Goal: Task Accomplishment & Management: Manage account settings

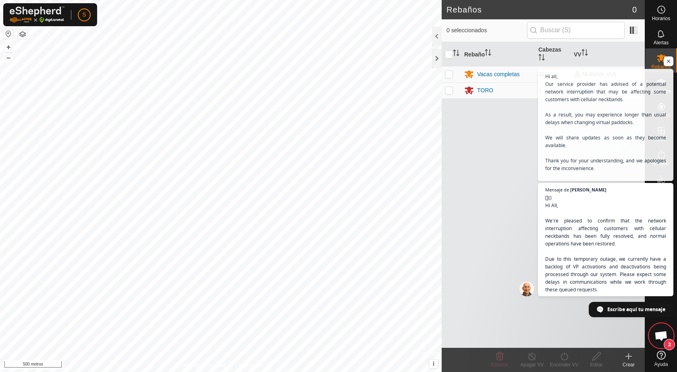
scroll to position [622, 0]
click at [668, 60] on span "Chat abierto" at bounding box center [669, 61] width 10 height 10
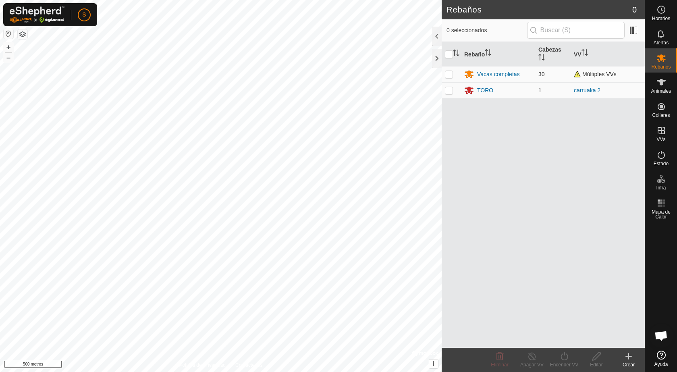
click at [534, 76] on td "Vacas completas" at bounding box center [498, 74] width 74 height 16
click at [510, 75] on font "Vacas completas" at bounding box center [498, 74] width 43 height 6
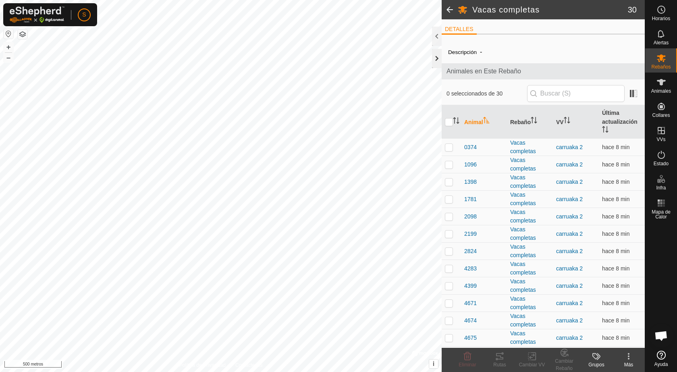
click at [435, 56] on div at bounding box center [437, 58] width 10 height 19
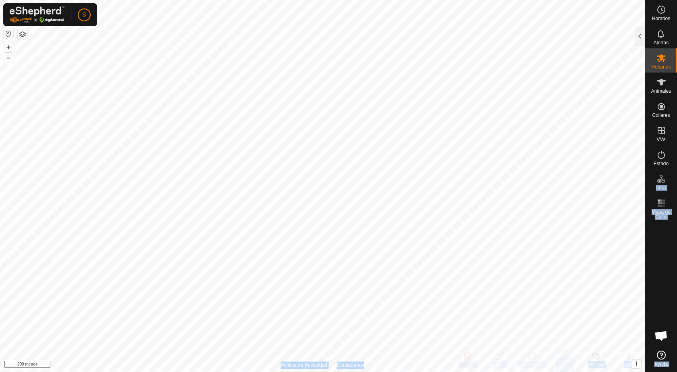
click at [395, 173] on div "Horarios Alertas Rebaños Animales Collares VVs Estado Infra Mapa de Calor Ayuda…" at bounding box center [338, 186] width 677 height 372
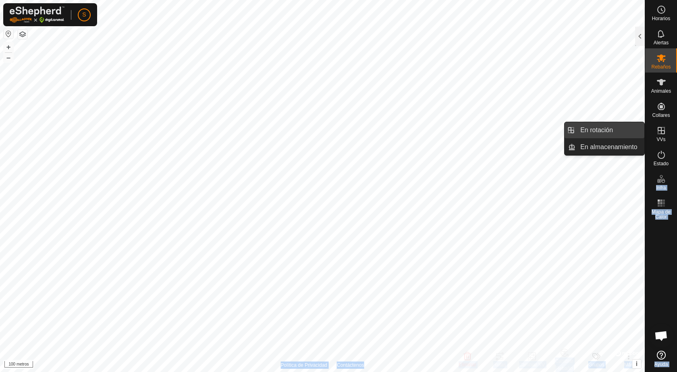
click at [603, 129] on link "En rotación" at bounding box center [610, 130] width 69 height 16
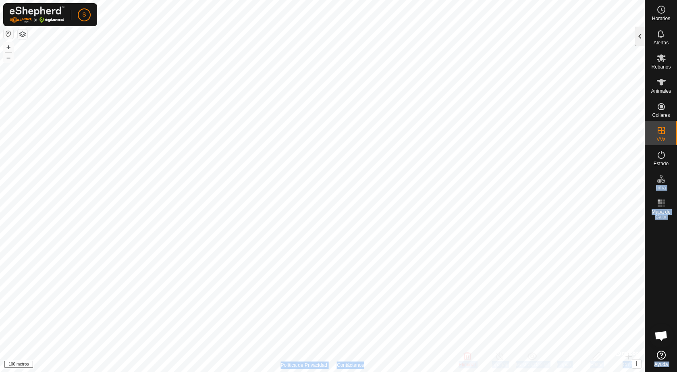
click at [638, 36] on div at bounding box center [640, 36] width 10 height 19
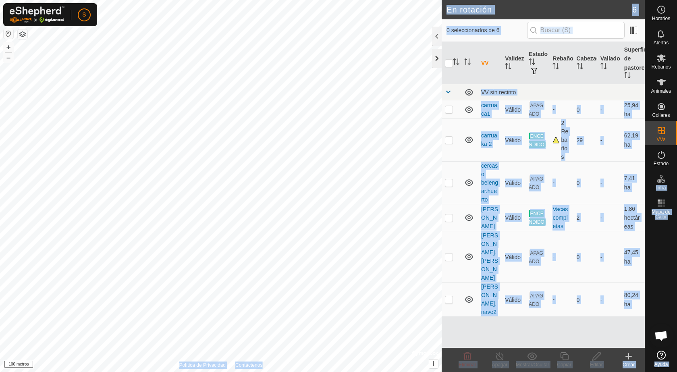
click at [437, 60] on div at bounding box center [437, 58] width 10 height 19
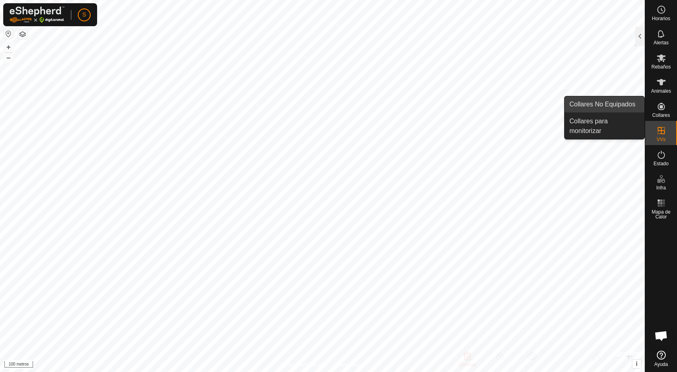
click at [611, 103] on link "Collares No Equipados" at bounding box center [605, 104] width 80 height 16
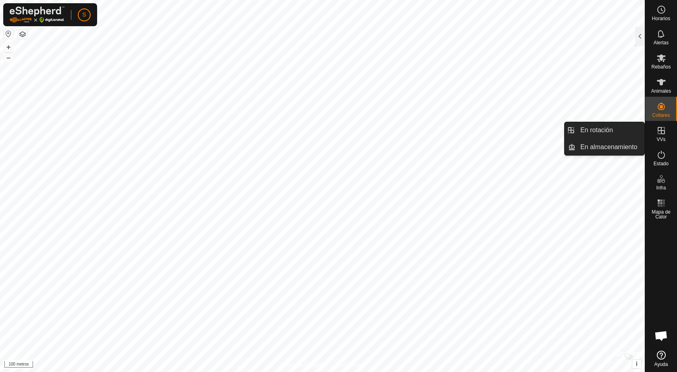
click at [661, 131] on icon at bounding box center [661, 130] width 7 height 7
click at [579, 130] on link "En rotación" at bounding box center [610, 130] width 69 height 16
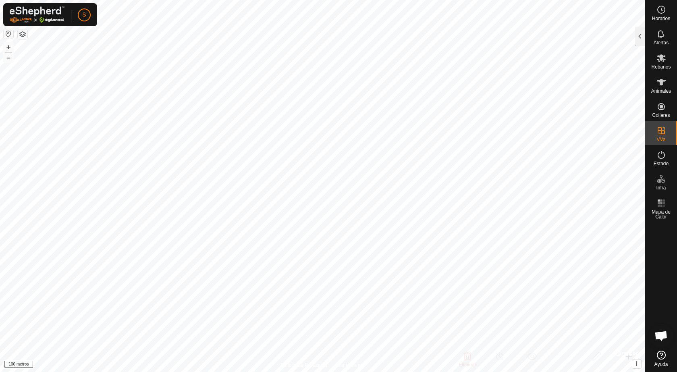
drag, startPoint x: 638, startPoint y: 38, endPoint x: 634, endPoint y: 42, distance: 5.7
click at [638, 38] on div at bounding box center [640, 36] width 10 height 19
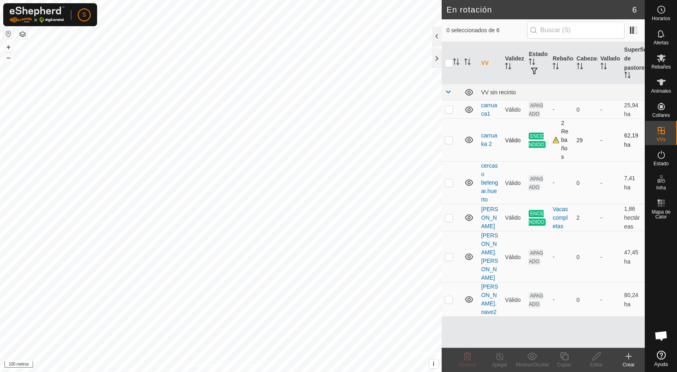
click at [449, 141] on p-checkbox at bounding box center [449, 140] width 8 height 6
checkbox input "true"
click at [565, 356] on icon at bounding box center [565, 357] width 10 height 10
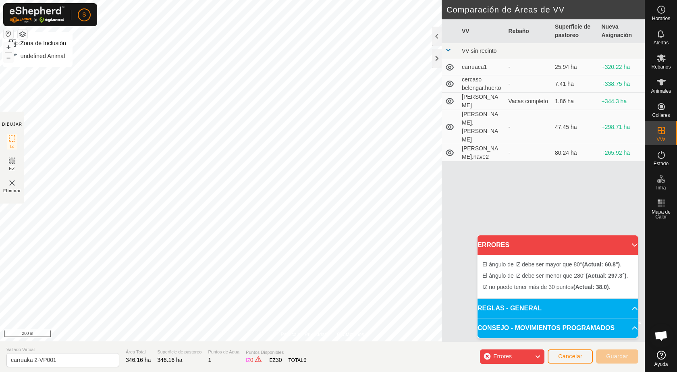
click at [38, 24] on div "S Horarios Alertas Rebaños Animales Collares VVs Estado Infra Mapa de Calor Ayu…" at bounding box center [338, 186] width 677 height 372
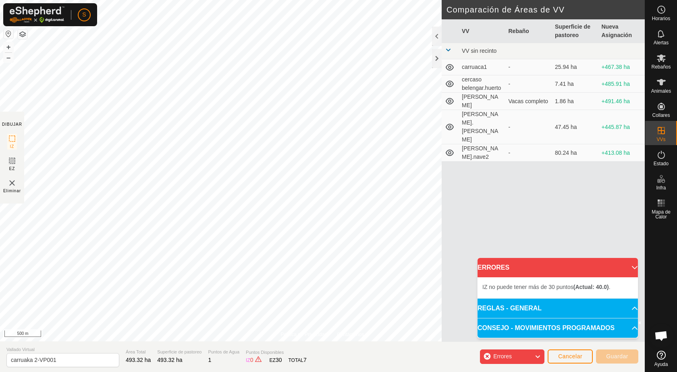
click at [632, 266] on p-accordion-header "ERRORES" at bounding box center [558, 267] width 160 height 19
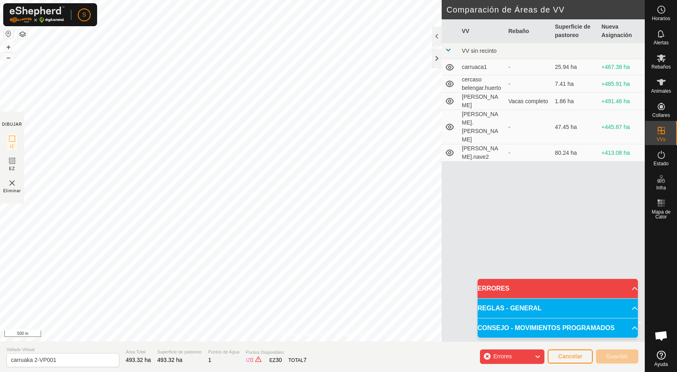
click at [537, 354] on icon at bounding box center [538, 357] width 6 height 10
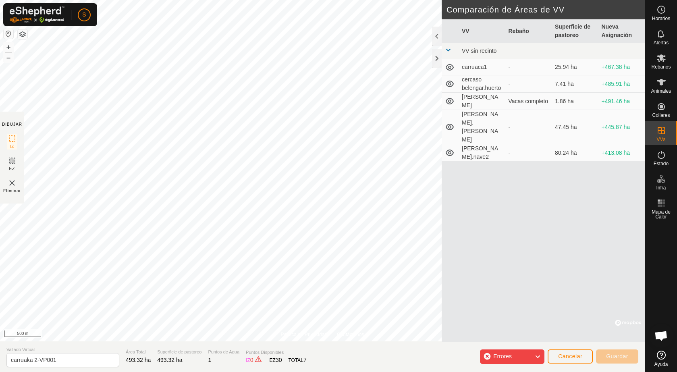
click at [537, 354] on icon at bounding box center [538, 357] width 6 height 10
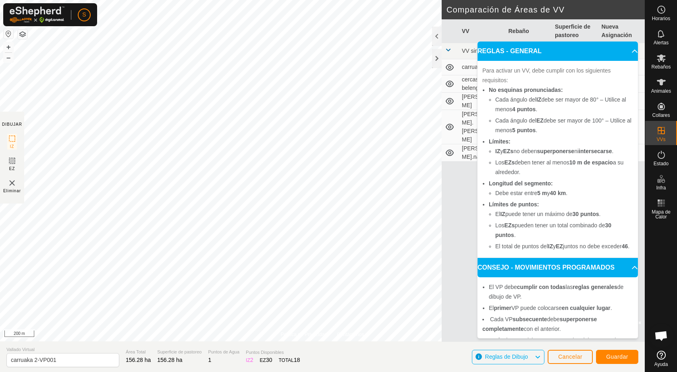
click at [624, 49] on p-accordion-header "REGLAS - GENERAL" at bounding box center [558, 51] width 160 height 19
click at [433, 359] on section "Vallado Virtual carruaka 2-VP001 Área Total 156.28 ha Superficie de pastoreo 15…" at bounding box center [322, 356] width 645 height 31
click at [620, 52] on p-accordion-header "REGLAS - GENERAL" at bounding box center [558, 51] width 160 height 19
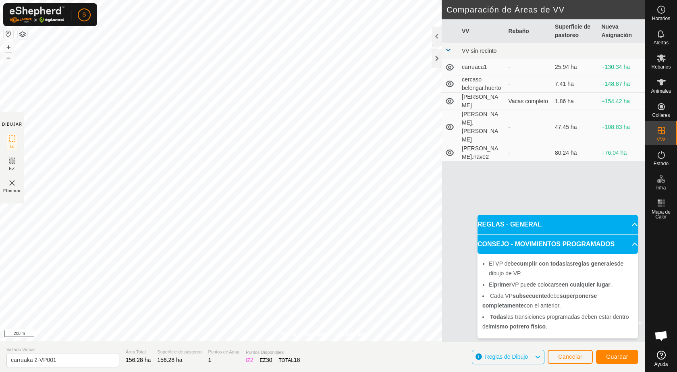
click at [628, 221] on p-accordion-header "REGLAS - GENERAL" at bounding box center [558, 224] width 160 height 19
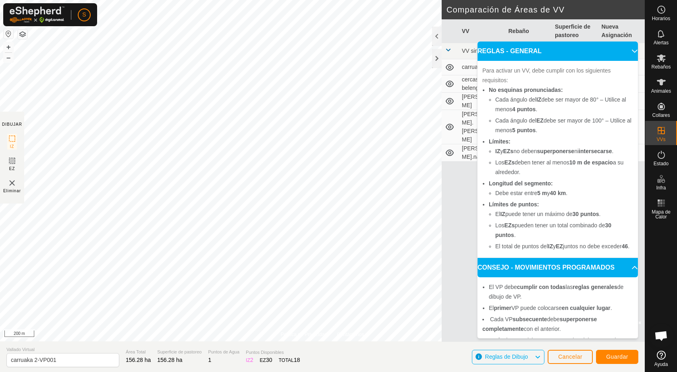
click at [624, 48] on p-accordion-header "REGLAS - GENERAL" at bounding box center [558, 51] width 160 height 19
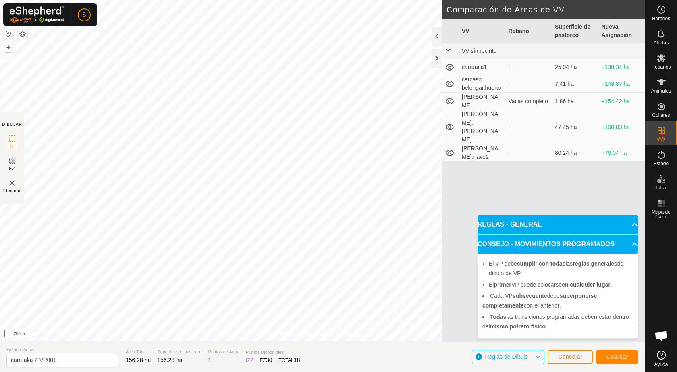
click at [469, 314] on div "VV Rebaño Superficie de pastoreo Nueva Asignación VV sin recinto carruaca1 - 25…" at bounding box center [543, 180] width 203 height 323
drag, startPoint x: 448, startPoint y: 306, endPoint x: 450, endPoint y: 300, distance: 6.0
click at [448, 305] on div "VV Rebaño Superficie de pastoreo Nueva Asignación VV sin recinto carruaca1 - 25…" at bounding box center [543, 180] width 203 height 323
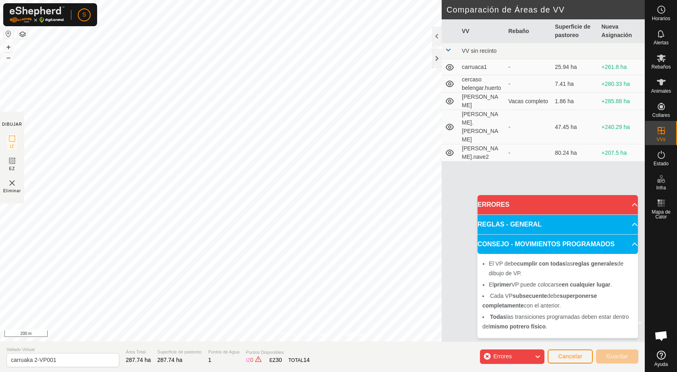
click at [621, 204] on p-accordion-header "ERRORES" at bounding box center [558, 204] width 160 height 19
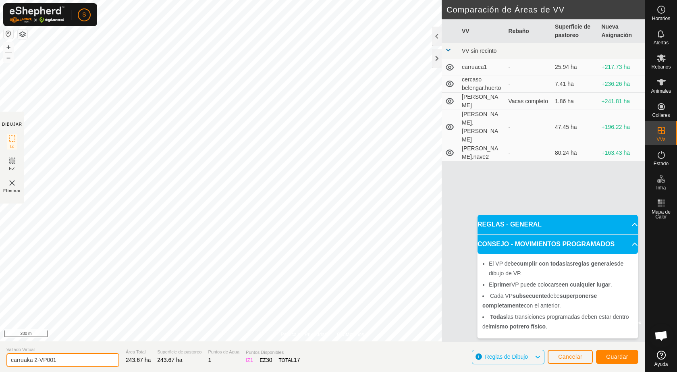
click at [70, 362] on input "carruaka 2-VP001" at bounding box center [62, 360] width 113 height 14
type input "c"
type input "karruaka 3"
click at [627, 356] on span "Guardar" at bounding box center [617, 357] width 22 height 6
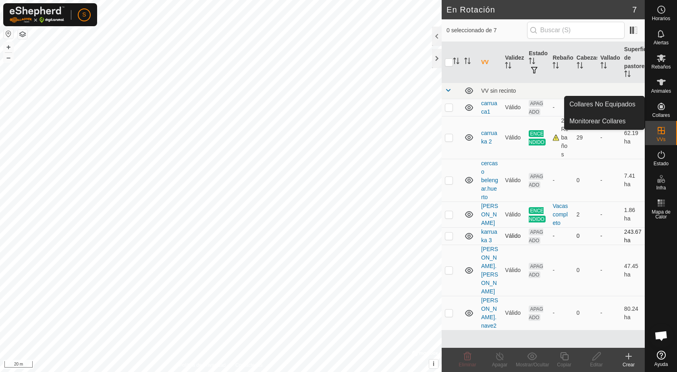
click at [453, 235] on td at bounding box center [451, 235] width 19 height 17
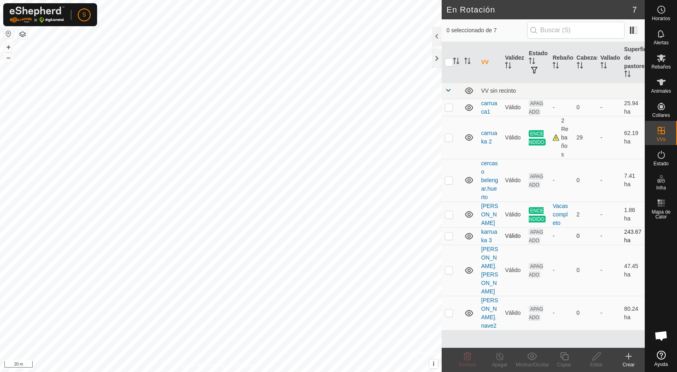
checkbox input "true"
click at [599, 360] on icon at bounding box center [597, 357] width 10 height 10
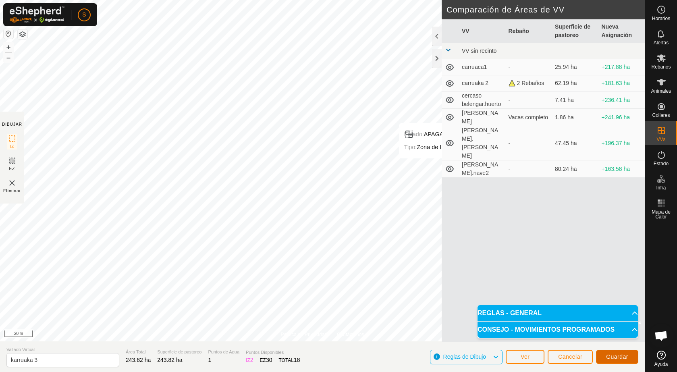
click at [615, 357] on span "Guardar" at bounding box center [617, 357] width 22 height 6
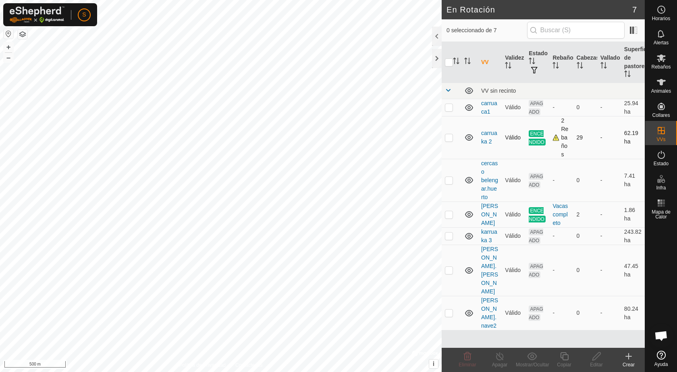
click at [448, 137] on p-checkbox at bounding box center [449, 137] width 8 height 6
checkbox input "true"
click at [499, 356] on icon at bounding box center [500, 357] width 10 height 10
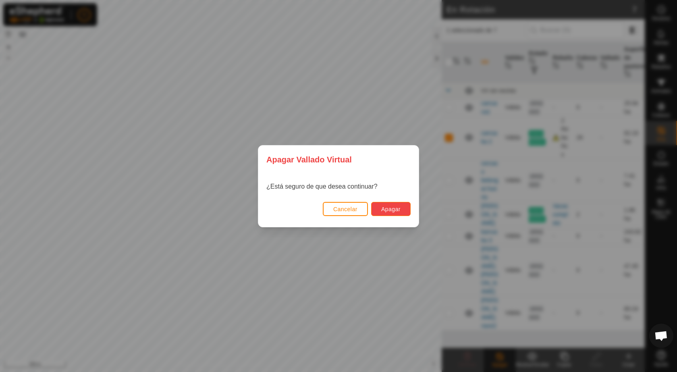
click at [396, 206] on span "Apagar" at bounding box center [390, 209] width 19 height 6
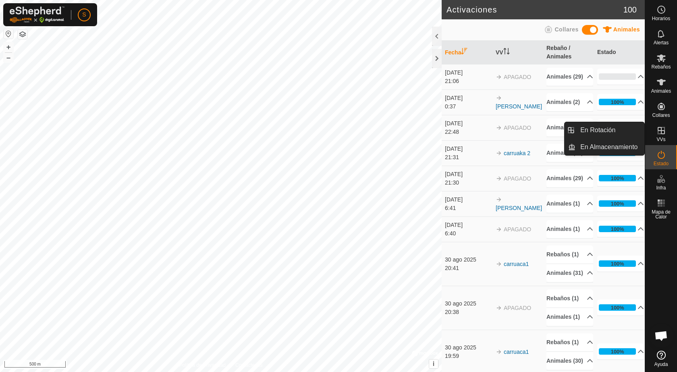
click at [662, 130] on icon at bounding box center [661, 130] width 7 height 7
click at [603, 126] on link "En Rotación" at bounding box center [610, 130] width 69 height 16
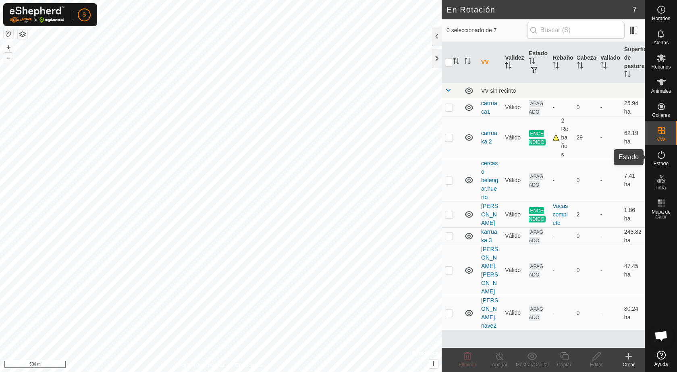
click at [664, 152] on icon at bounding box center [662, 155] width 10 height 10
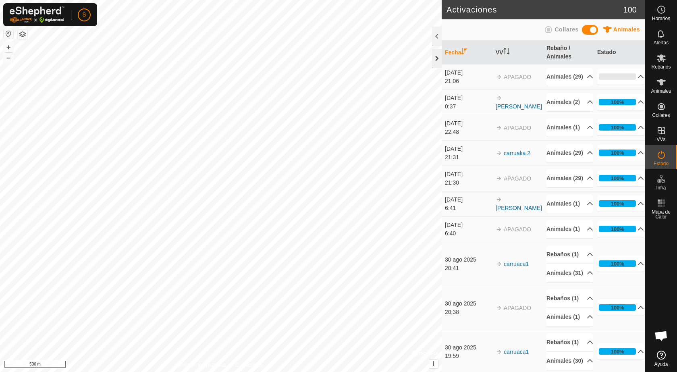
click at [435, 56] on div at bounding box center [437, 58] width 10 height 19
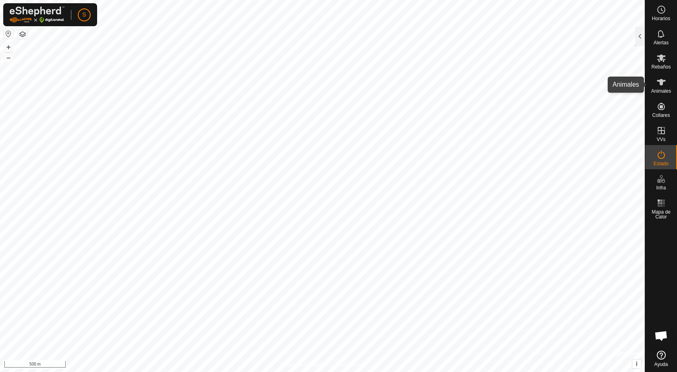
click at [663, 85] on icon at bounding box center [662, 82] width 10 height 10
click at [638, 34] on div at bounding box center [640, 36] width 10 height 19
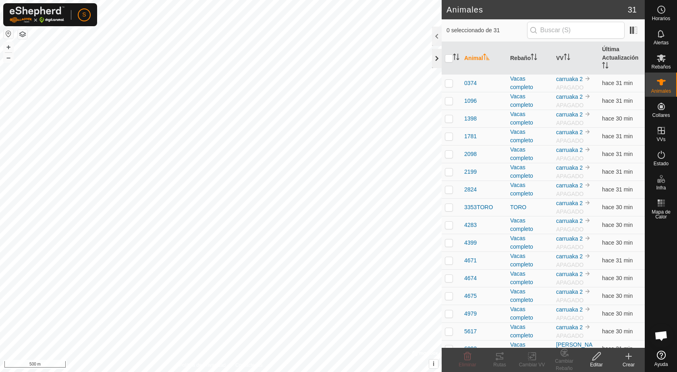
click at [436, 57] on div at bounding box center [437, 58] width 10 height 19
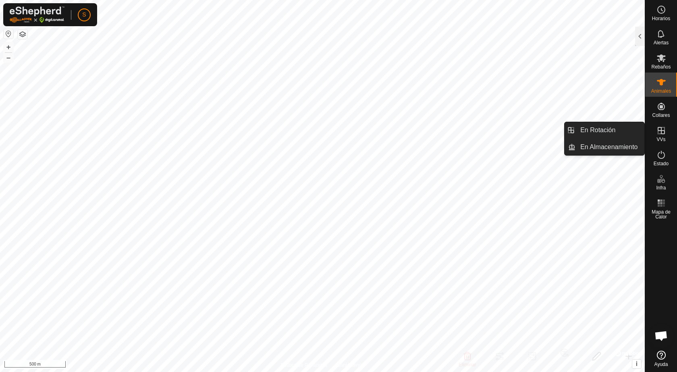
drag, startPoint x: 660, startPoint y: 131, endPoint x: 649, endPoint y: 131, distance: 10.9
click at [660, 131] on icon at bounding box center [662, 131] width 10 height 10
click at [594, 127] on link "En Rotación" at bounding box center [610, 130] width 69 height 16
click at [583, 128] on link "En Rotación" at bounding box center [610, 130] width 69 height 16
click at [596, 125] on link "En Rotación" at bounding box center [610, 130] width 69 height 16
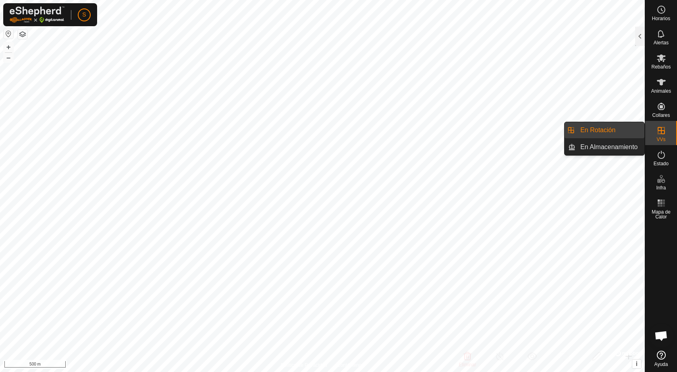
click at [661, 135] on icon at bounding box center [662, 131] width 10 height 10
click at [602, 129] on link "En Rotación" at bounding box center [610, 130] width 69 height 16
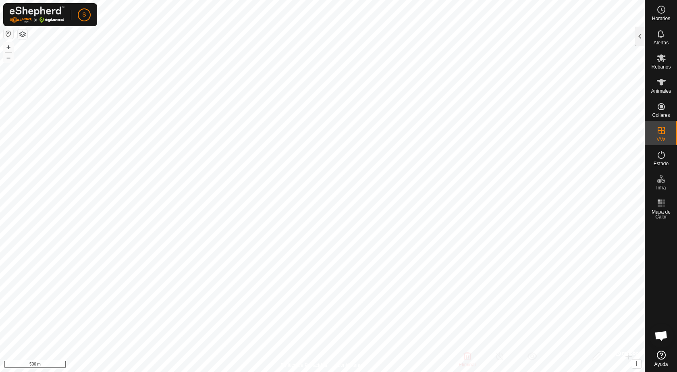
checkbox input "true"
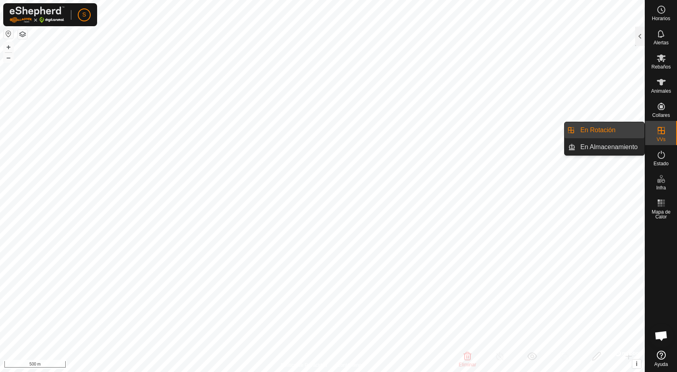
click at [660, 129] on icon at bounding box center [662, 131] width 10 height 10
click at [621, 142] on link "En Almacenamiento" at bounding box center [610, 147] width 69 height 16
click at [626, 145] on link "En Almacenamiento" at bounding box center [610, 147] width 69 height 16
click at [616, 135] on link "En Rotación" at bounding box center [610, 130] width 69 height 16
click at [596, 128] on link "En Rotación" at bounding box center [610, 130] width 69 height 16
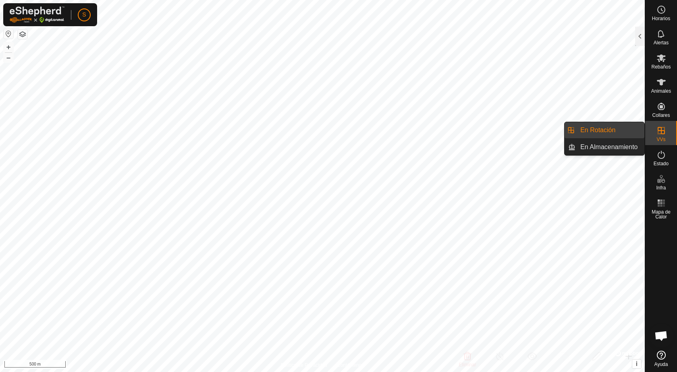
click at [609, 129] on link "En Rotación" at bounding box center [610, 130] width 69 height 16
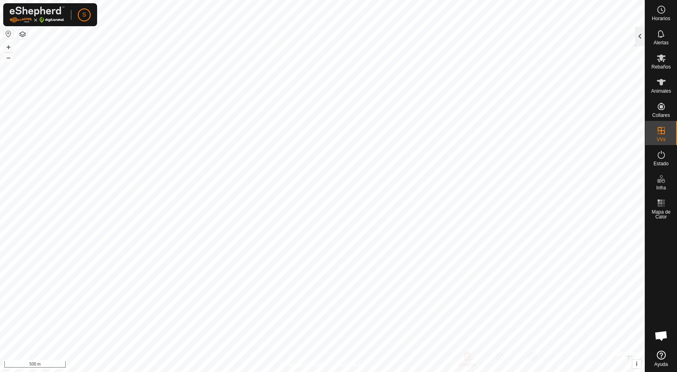
click at [643, 38] on div at bounding box center [640, 36] width 10 height 19
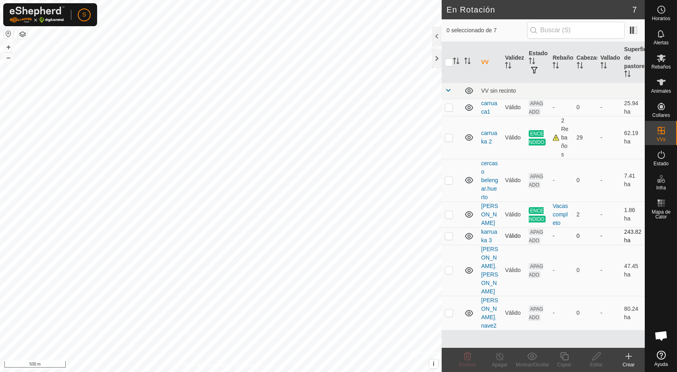
click at [450, 237] on p-checkbox at bounding box center [449, 236] width 8 height 6
click at [449, 235] on p-checkbox at bounding box center [449, 236] width 8 height 6
checkbox input "false"
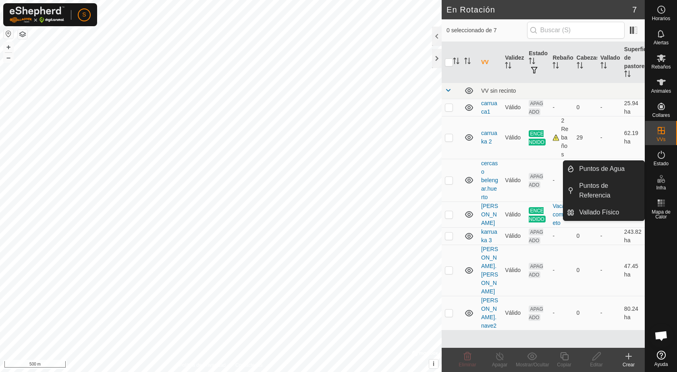
click at [661, 181] on icon at bounding box center [659, 181] width 4 height 4
click at [603, 168] on link "Puntos de Agua" at bounding box center [609, 169] width 70 height 16
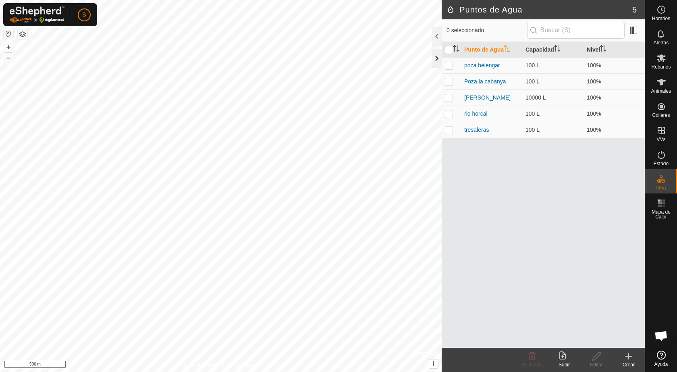
click at [436, 58] on div at bounding box center [437, 58] width 10 height 19
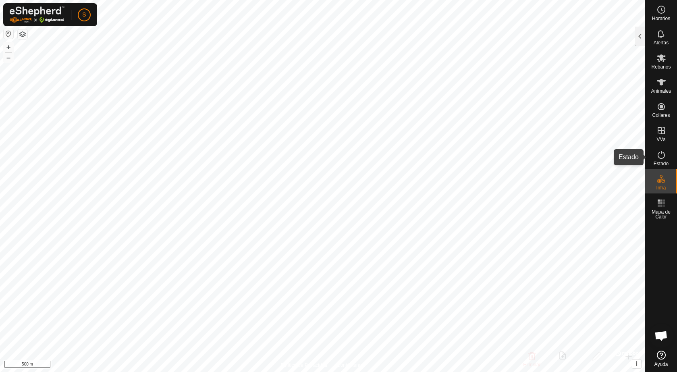
click at [661, 160] on es-activation-svg-icon at bounding box center [661, 154] width 15 height 13
click at [663, 156] on icon at bounding box center [662, 155] width 10 height 10
click at [638, 33] on div at bounding box center [640, 36] width 10 height 19
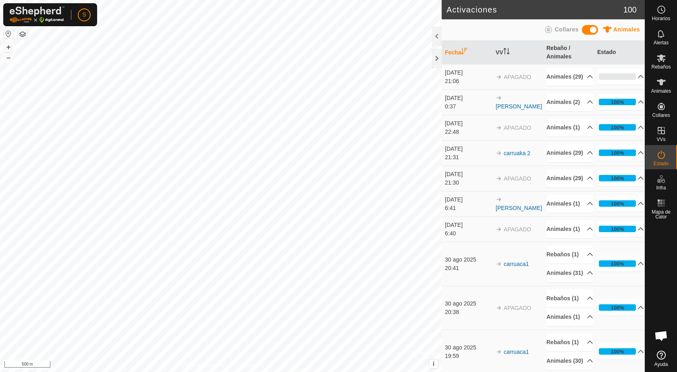
click at [436, 37] on div at bounding box center [437, 36] width 10 height 19
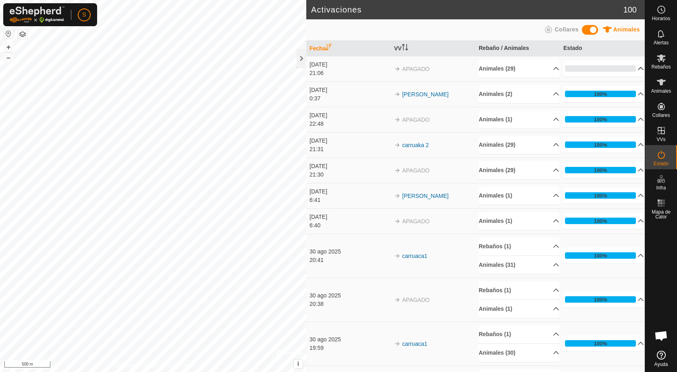
click at [629, 67] on p-accordion-header "0%" at bounding box center [604, 68] width 81 height 16
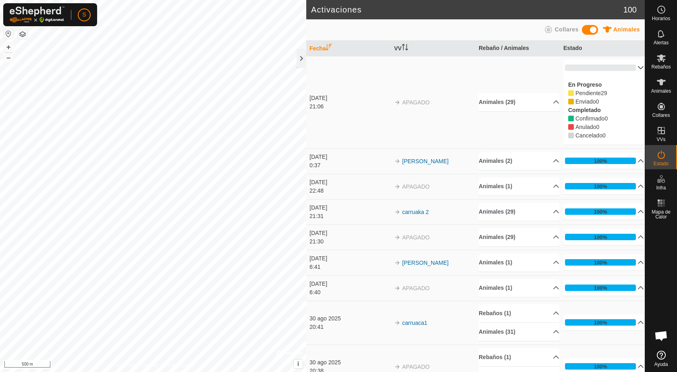
click at [632, 65] on p-accordion-header "0%" at bounding box center [604, 68] width 81 height 16
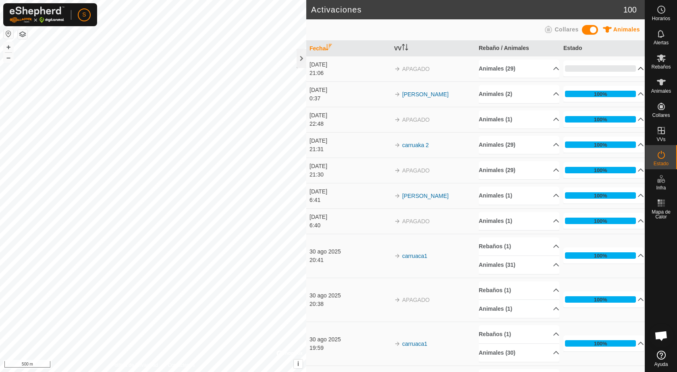
click at [629, 67] on p-accordion-header "0%" at bounding box center [604, 68] width 81 height 16
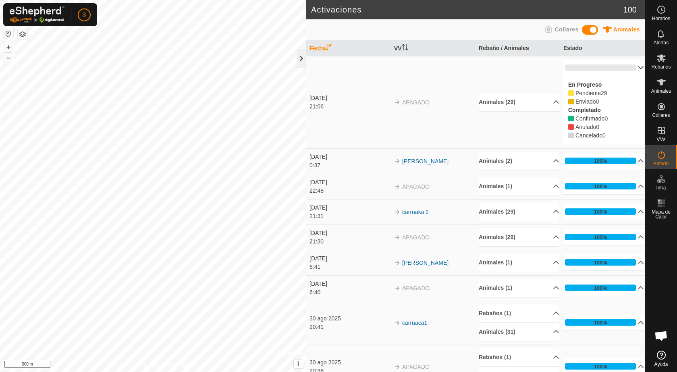
click at [297, 57] on div at bounding box center [302, 58] width 10 height 19
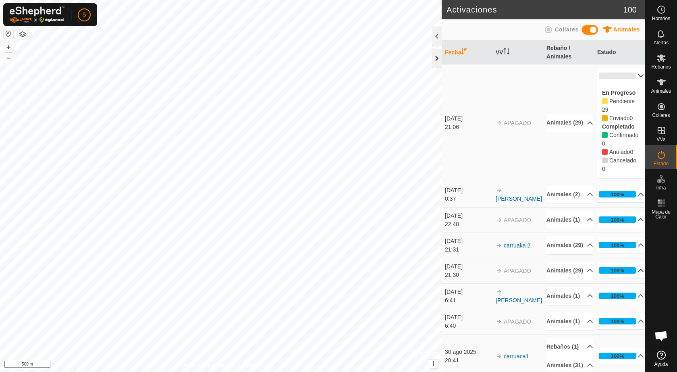
click at [433, 50] on div at bounding box center [437, 58] width 10 height 19
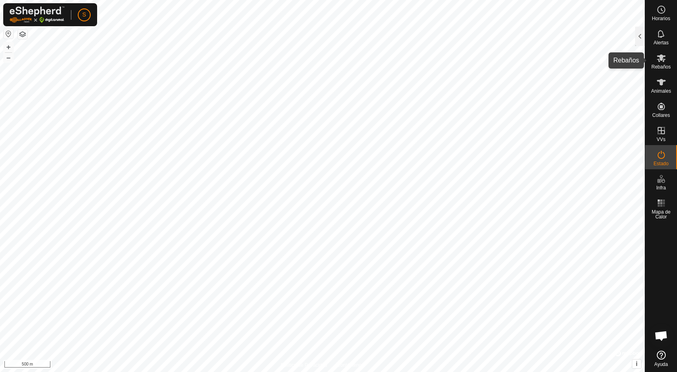
click at [660, 57] on icon at bounding box center [661, 58] width 9 height 8
click at [641, 35] on div at bounding box center [640, 36] width 10 height 19
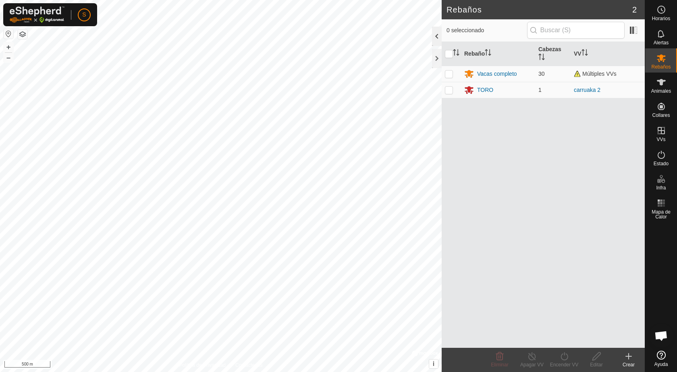
click at [434, 35] on div at bounding box center [437, 36] width 10 height 19
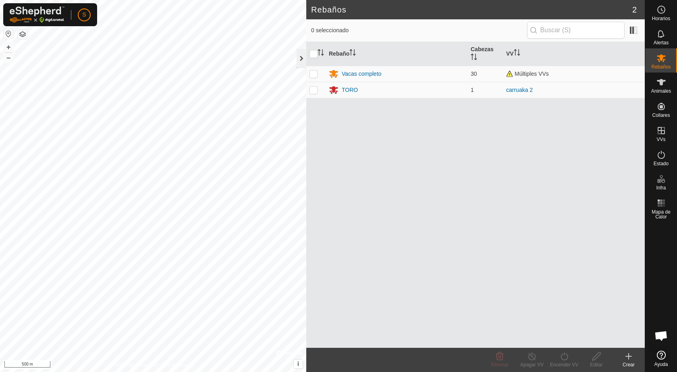
click at [301, 55] on div at bounding box center [302, 58] width 10 height 19
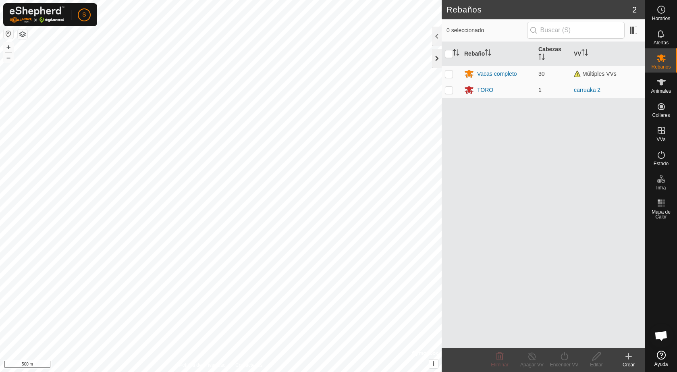
click at [435, 54] on div at bounding box center [437, 58] width 10 height 19
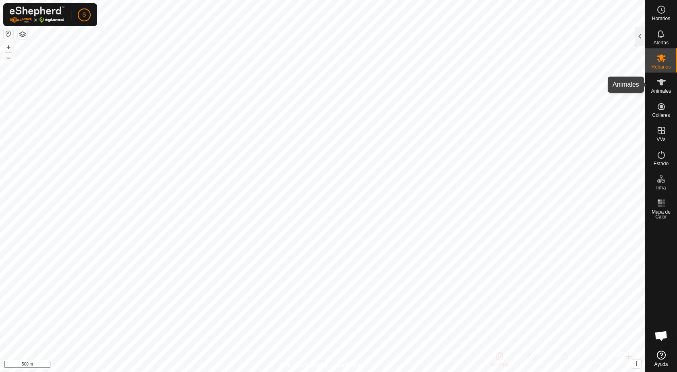
click at [665, 89] on span "Animales" at bounding box center [661, 91] width 20 height 5
click at [641, 40] on div at bounding box center [640, 36] width 10 height 19
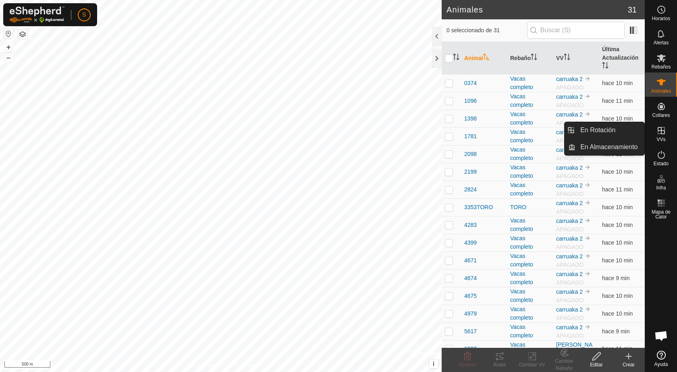
click at [664, 133] on icon at bounding box center [662, 131] width 10 height 10
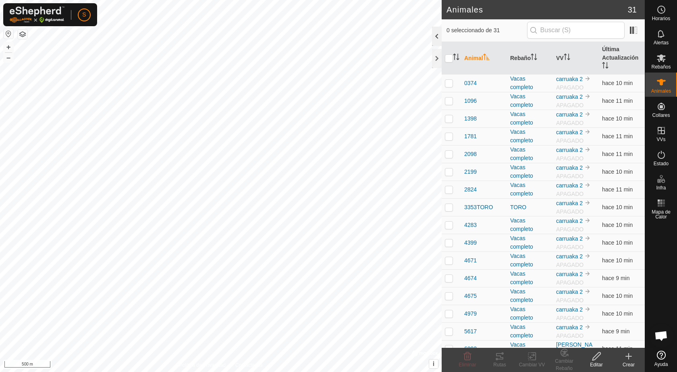
click at [433, 35] on div at bounding box center [437, 36] width 10 height 19
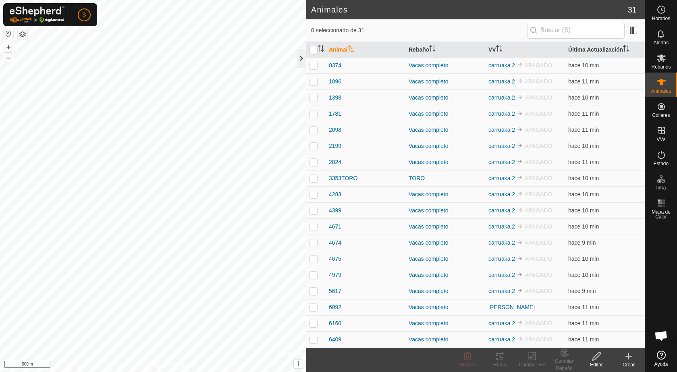
click at [303, 59] on div at bounding box center [302, 58] width 10 height 19
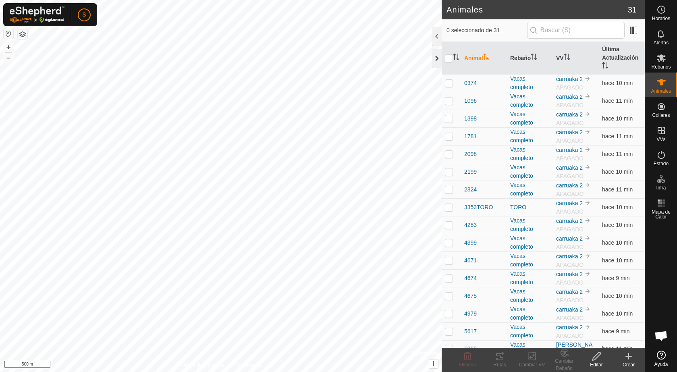
click at [437, 57] on div at bounding box center [437, 58] width 10 height 19
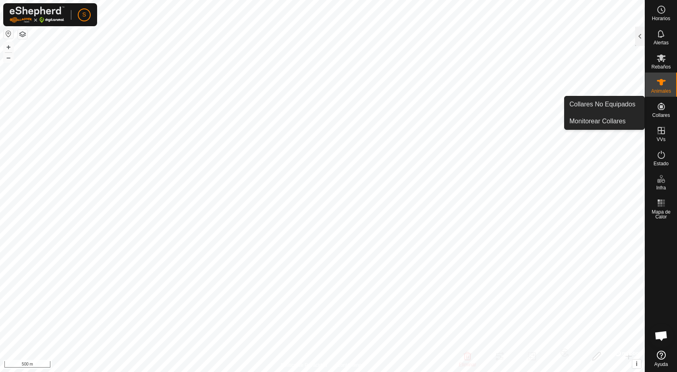
click at [664, 107] on icon at bounding box center [661, 106] width 7 height 7
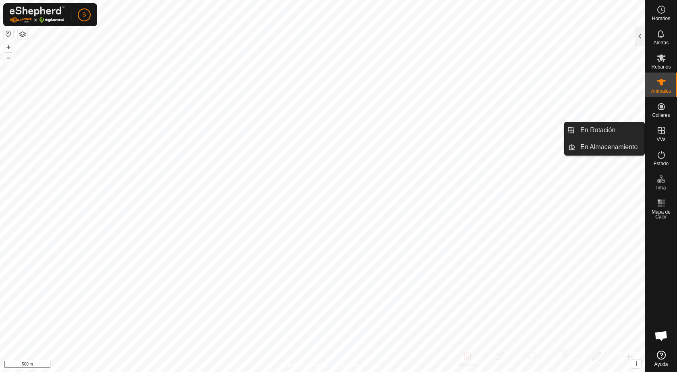
click at [662, 132] on icon at bounding box center [661, 130] width 7 height 7
click at [601, 127] on link "En Rotación" at bounding box center [610, 130] width 69 height 16
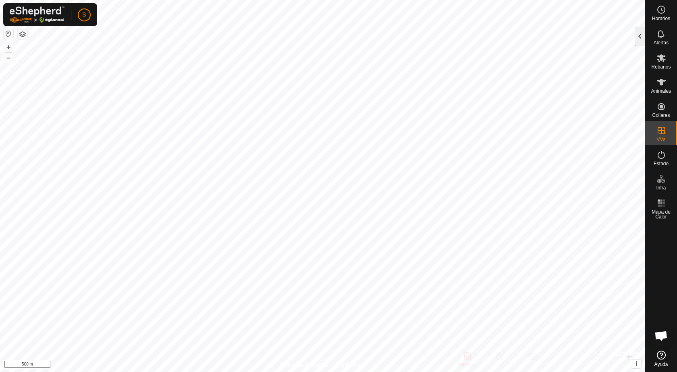
click at [641, 35] on div at bounding box center [640, 36] width 10 height 19
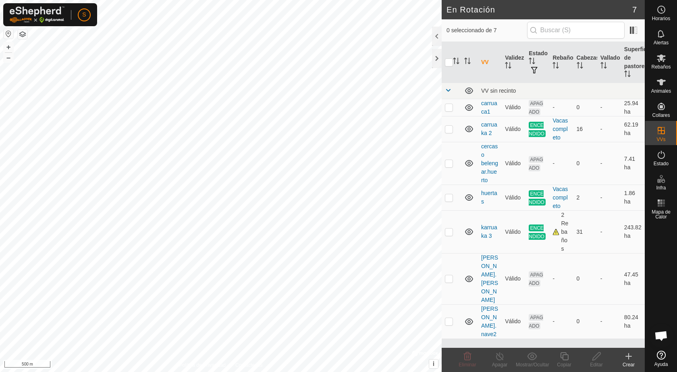
scroll to position [622, 0]
click at [136, 372] on html "S Horarios Alertas Rebaños Animales Collares VVs Estado Infra Mapa de Calor Ayu…" at bounding box center [338, 186] width 677 height 372
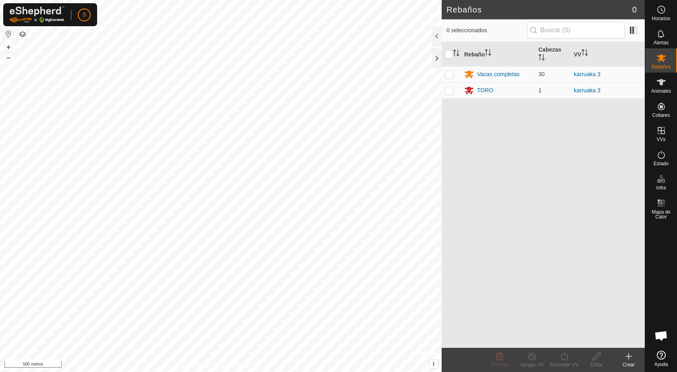
scroll to position [622, 0]
click at [437, 56] on div at bounding box center [437, 58] width 10 height 19
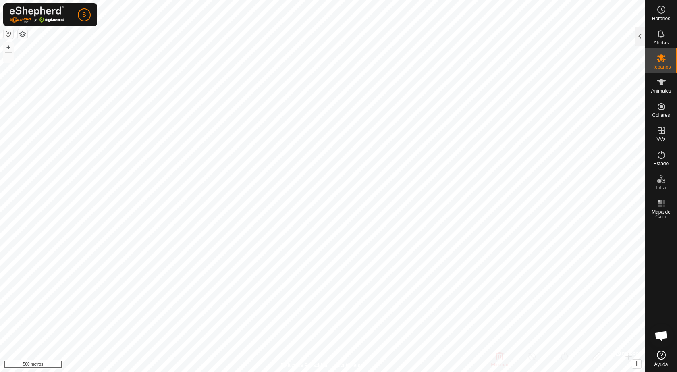
click at [8, 31] on button "button" at bounding box center [9, 34] width 10 height 10
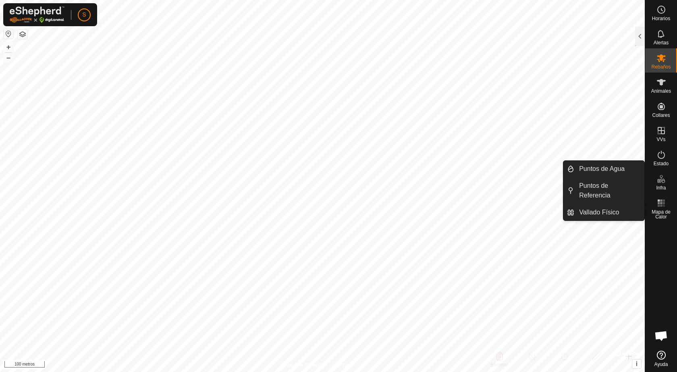
click at [663, 206] on icon at bounding box center [662, 203] width 10 height 10
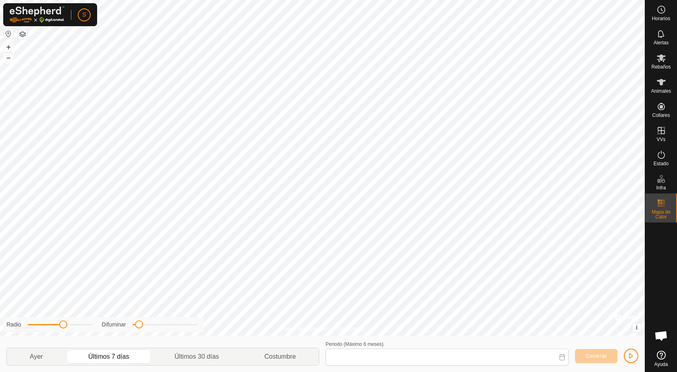
type input "16 Sep, 2025 - 22 Sep, 2025"
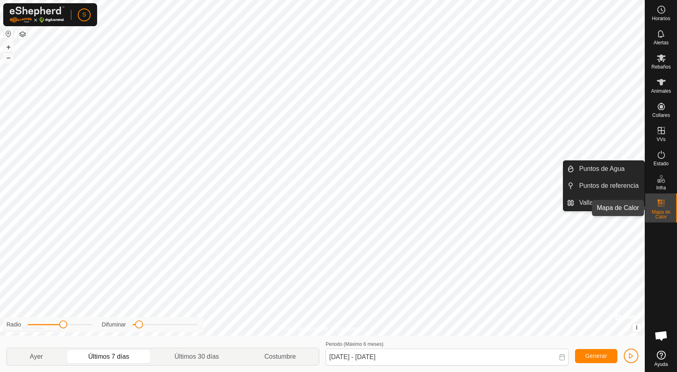
click at [663, 212] on font "Mapa de Calor" at bounding box center [661, 214] width 19 height 10
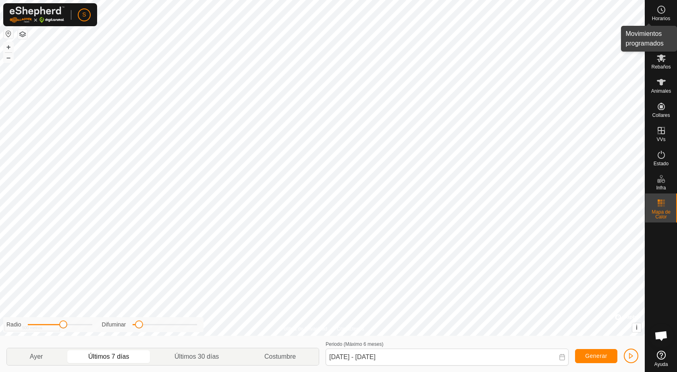
click at [662, 14] on es-schedule-vp-svg-icon at bounding box center [661, 9] width 15 height 13
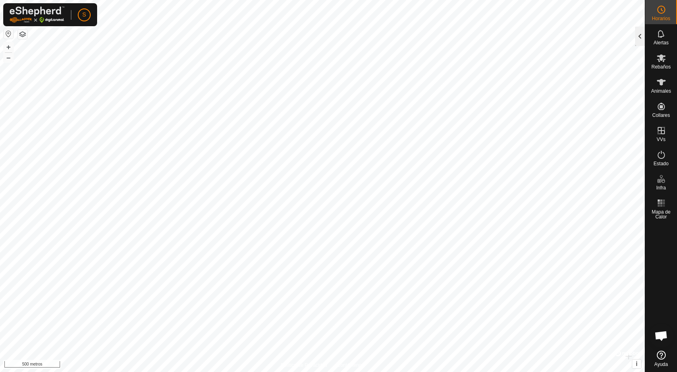
click at [639, 39] on div at bounding box center [640, 36] width 10 height 19
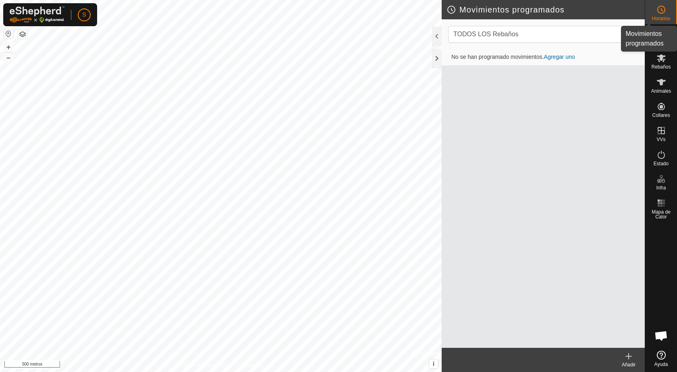
click at [662, 11] on icon at bounding box center [662, 10] width 10 height 10
click at [438, 56] on div at bounding box center [437, 58] width 10 height 19
